Goal: Transaction & Acquisition: Purchase product/service

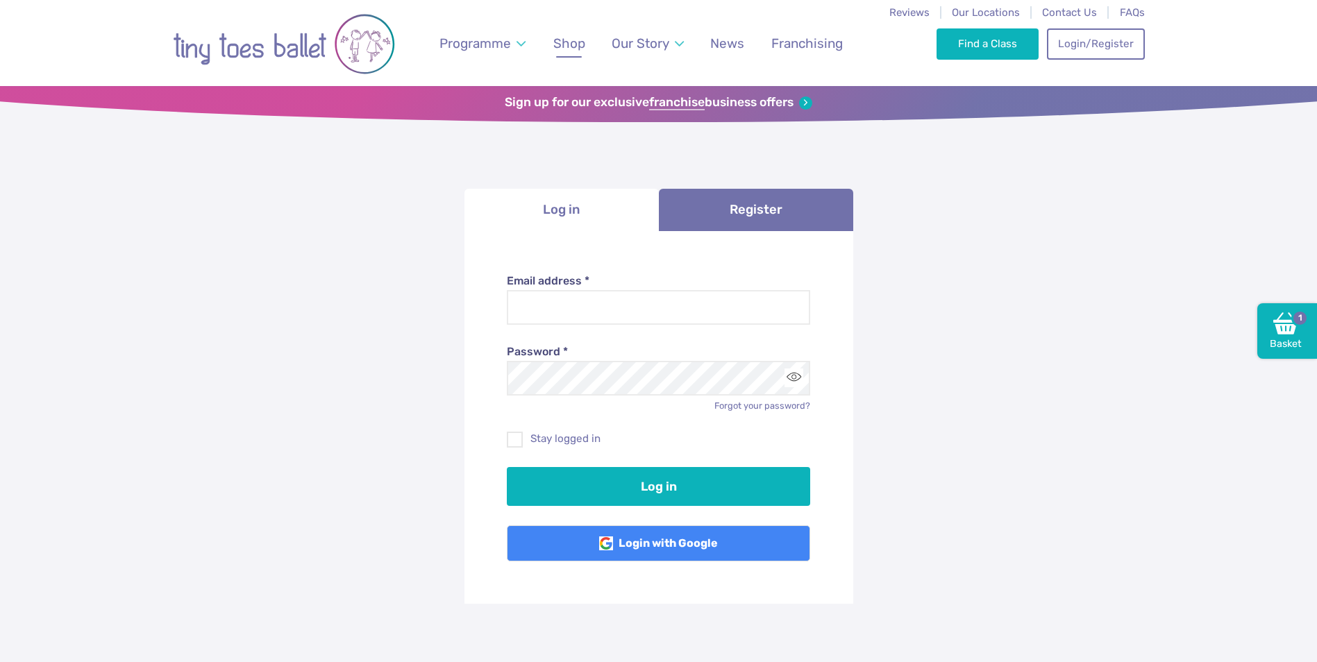
click at [553, 44] on span "Shop" at bounding box center [569, 43] width 32 height 16
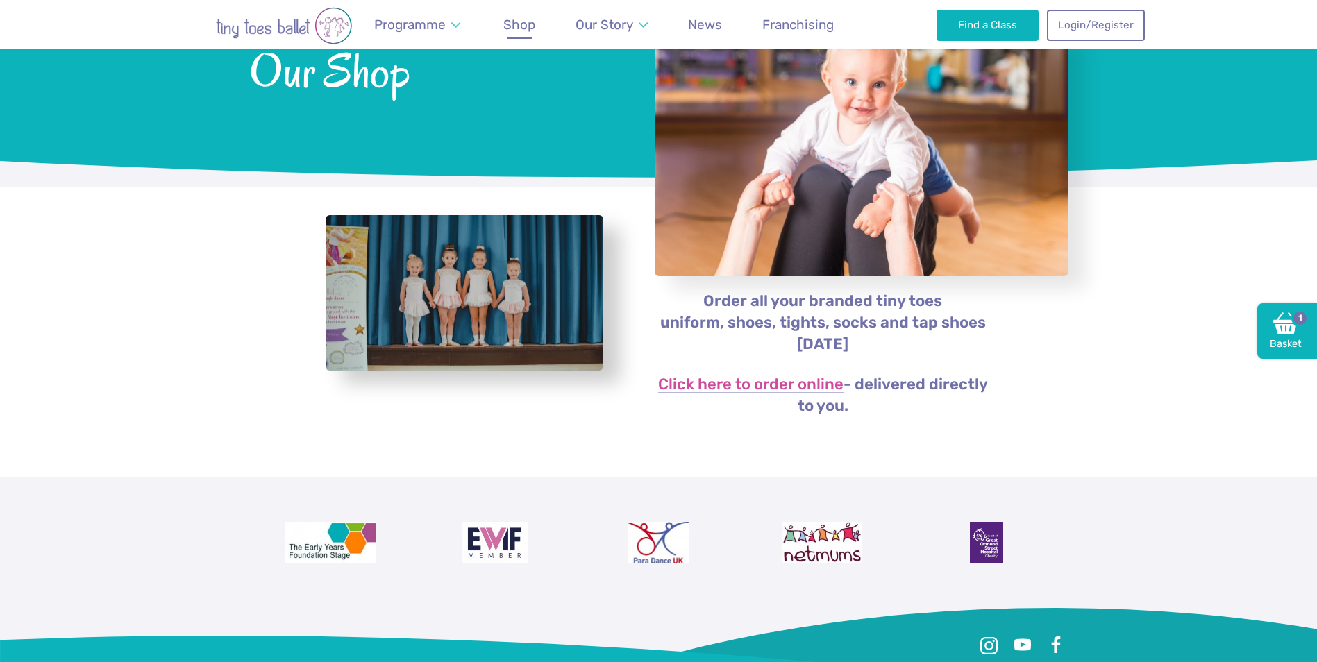
scroll to position [139, 0]
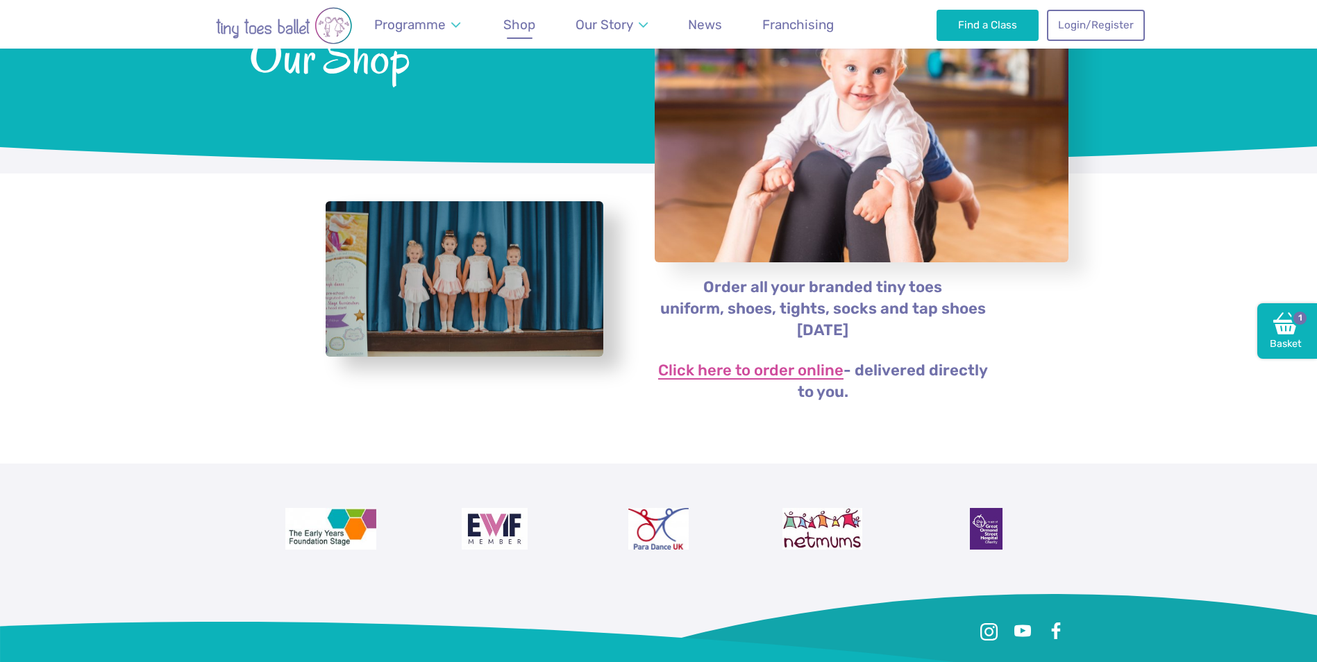
click at [804, 375] on link "Click here to order online" at bounding box center [750, 371] width 185 height 17
